Goal: Task Accomplishment & Management: Manage account settings

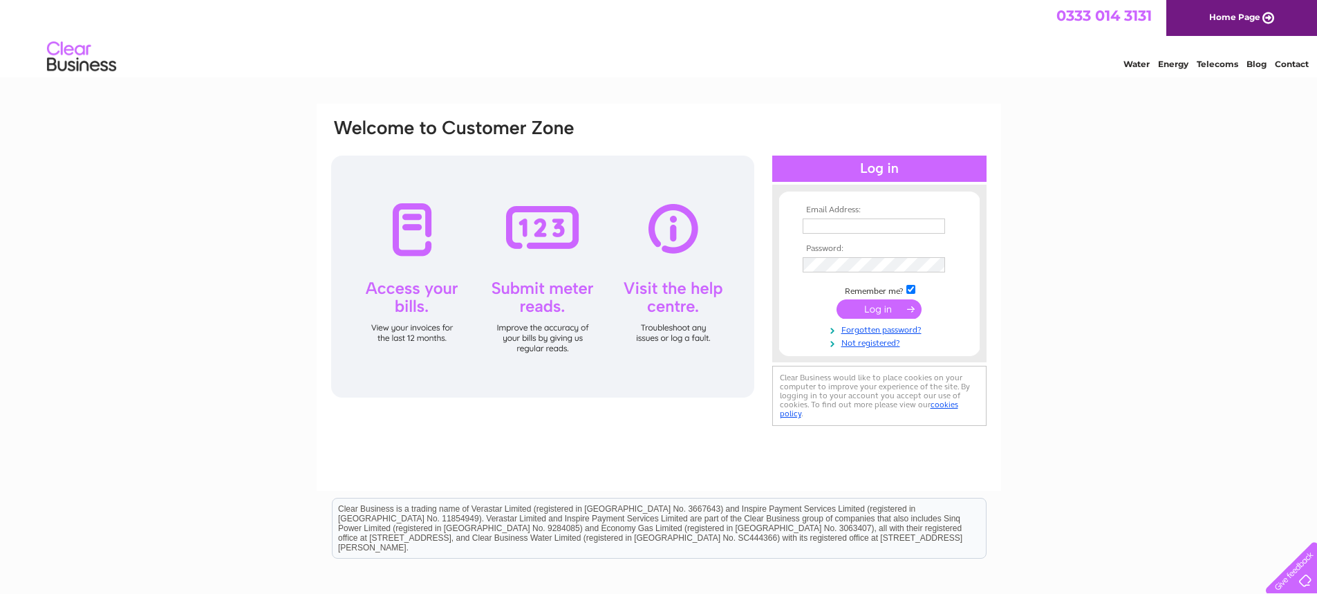
type input "mail@perthsaab.co.uk"
click at [894, 307] on input "submit" at bounding box center [878, 308] width 85 height 19
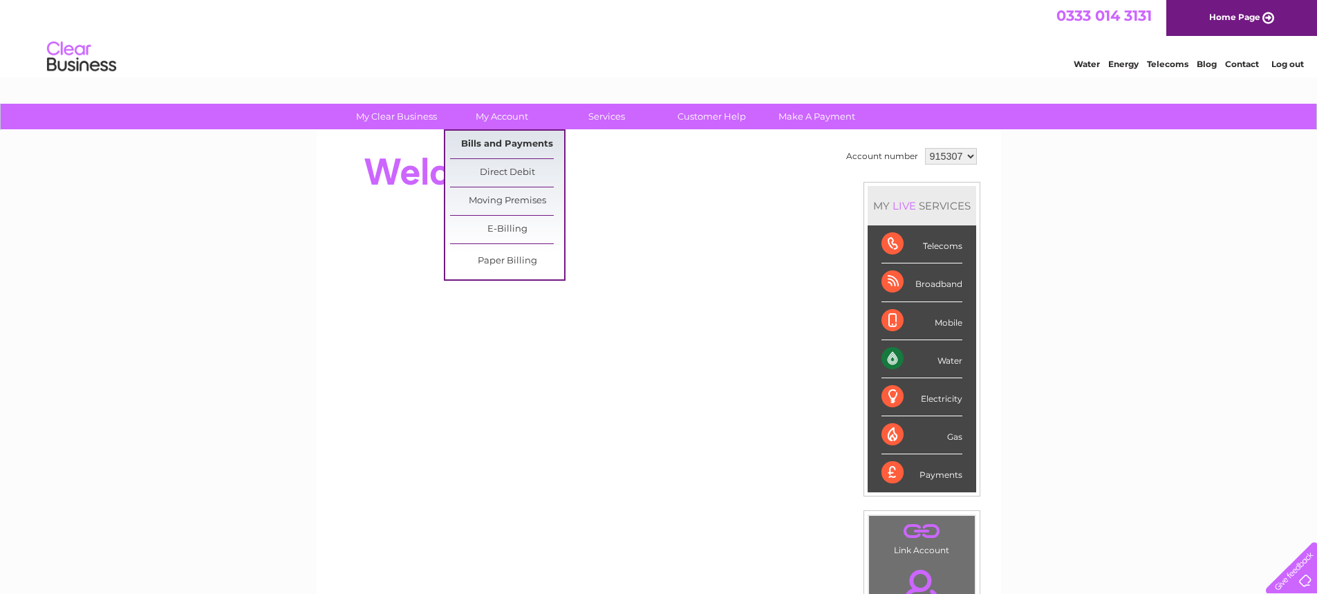
click at [498, 144] on link "Bills and Payments" at bounding box center [507, 145] width 114 height 28
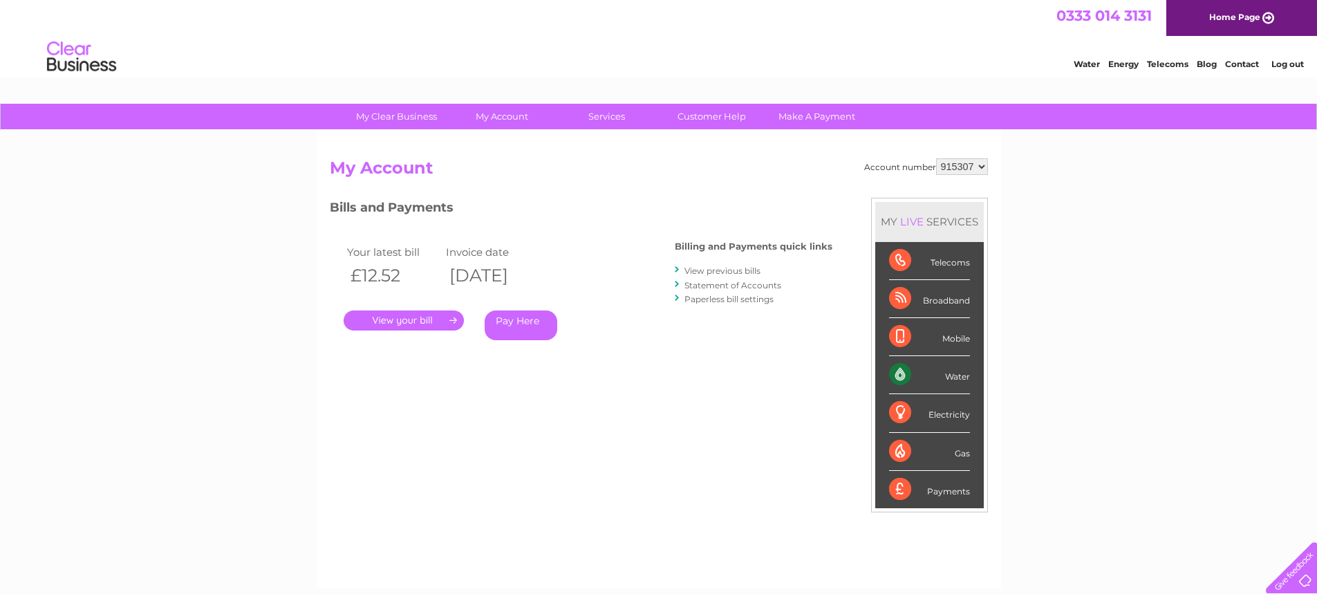
click at [417, 317] on link "." at bounding box center [404, 320] width 120 height 20
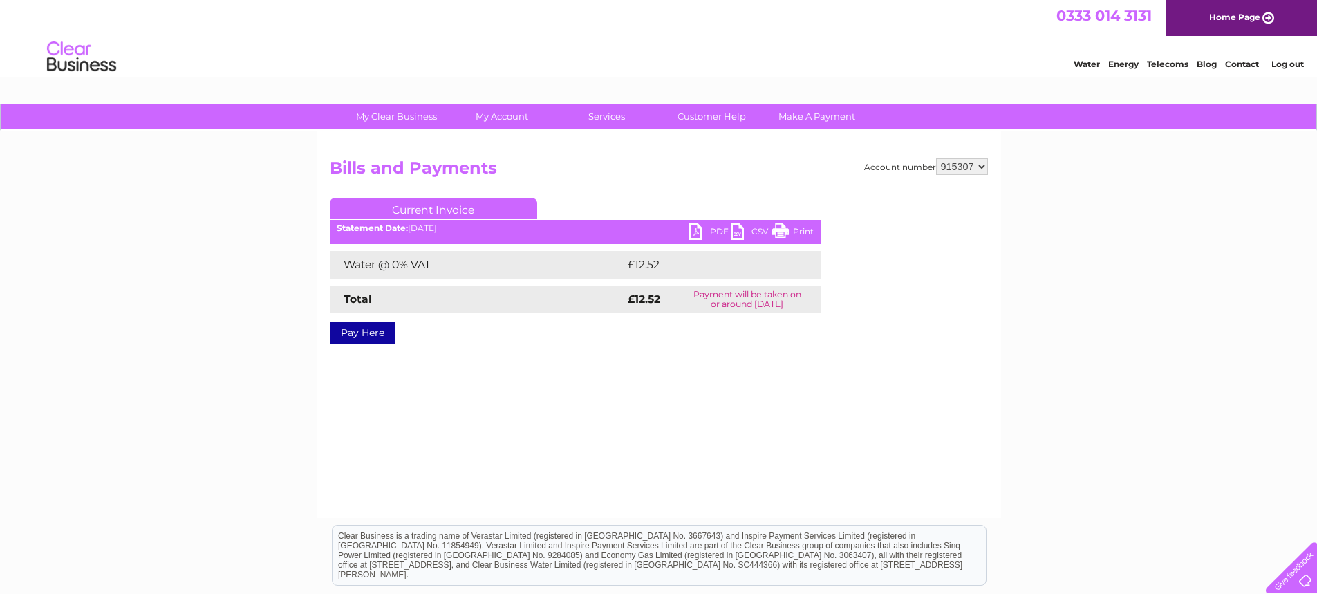
click at [711, 227] on link "PDF" at bounding box center [709, 233] width 41 height 20
